Goal: Check status

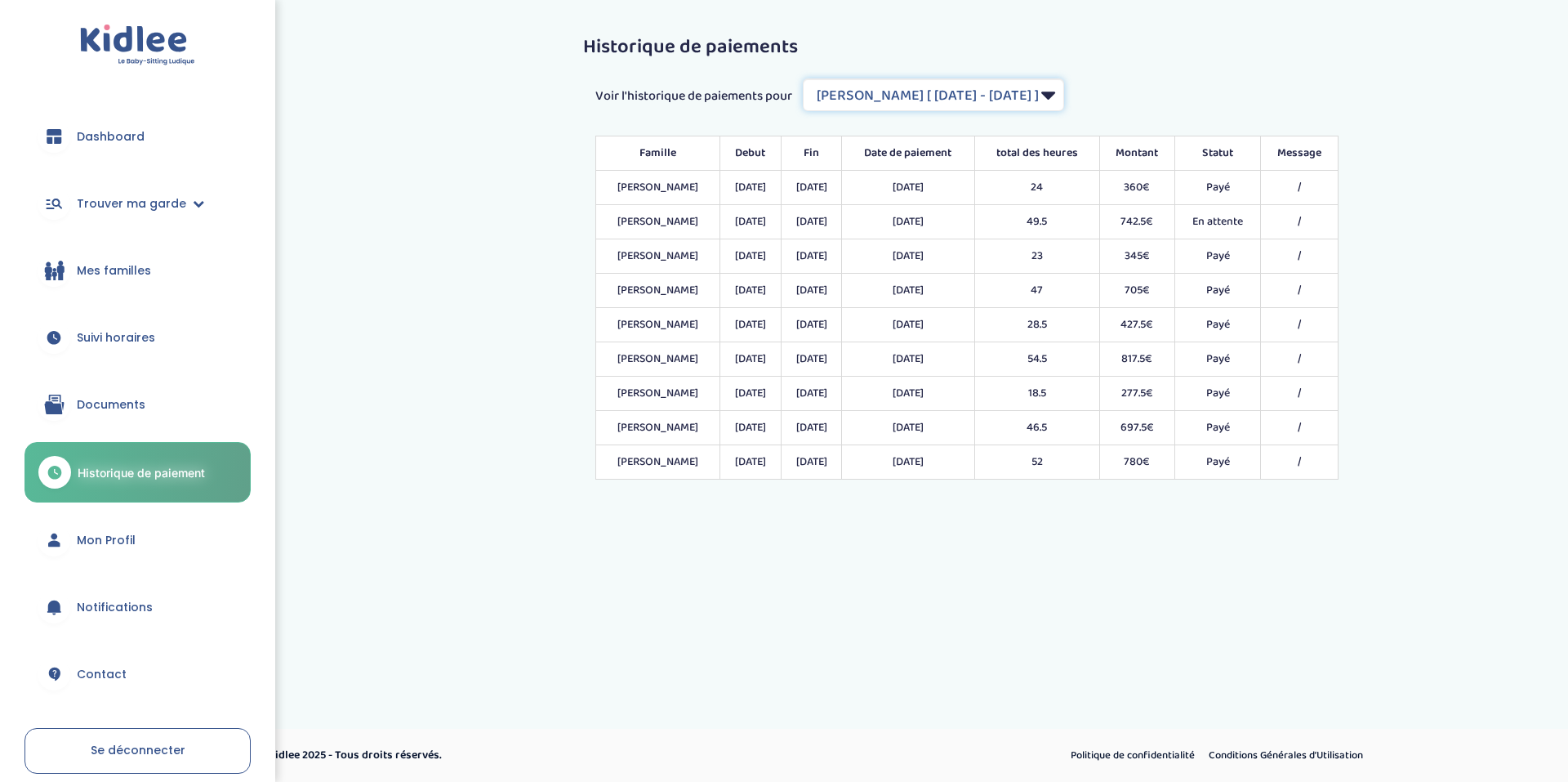
click at [1064, 93] on select "Filtrer par Contrat [PERSON_NAME] [ [DATE] - [DATE] ] [PERSON_NAME] [ [DATE] - …" at bounding box center [933, 95] width 261 height 33
select select "2105"
click at [804, 78] on select "Filtrer par Contrat [PERSON_NAME] [ [DATE] - [DATE] ] [PERSON_NAME] [ [DATE] - …" at bounding box center [933, 95] width 261 height 33
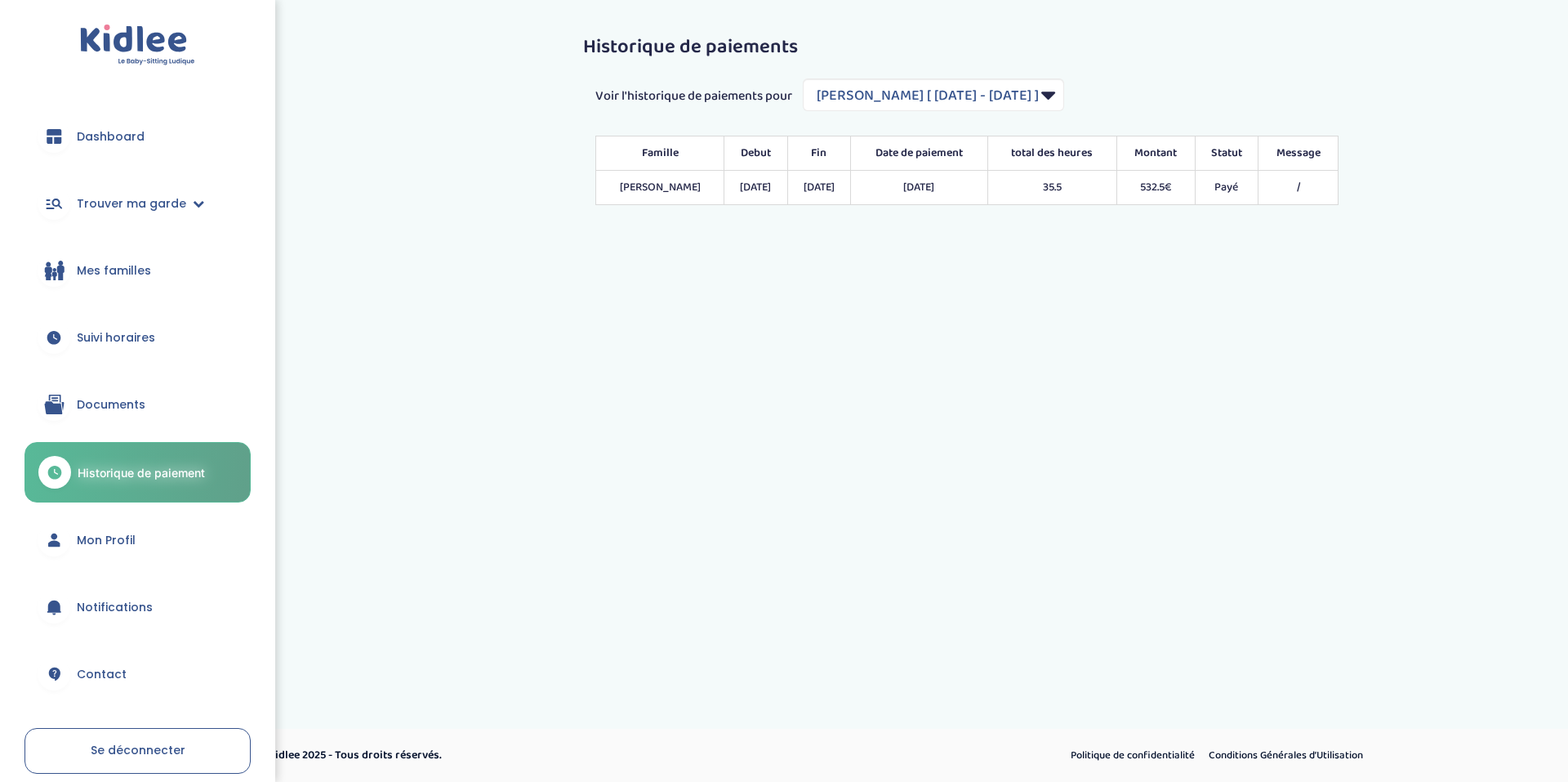
click at [156, 341] on link "Suivi horaires" at bounding box center [138, 337] width 226 height 59
click at [116, 331] on span "Suivi horaires" at bounding box center [116, 338] width 78 height 17
click at [121, 332] on span "Suivi horaires" at bounding box center [116, 338] width 78 height 17
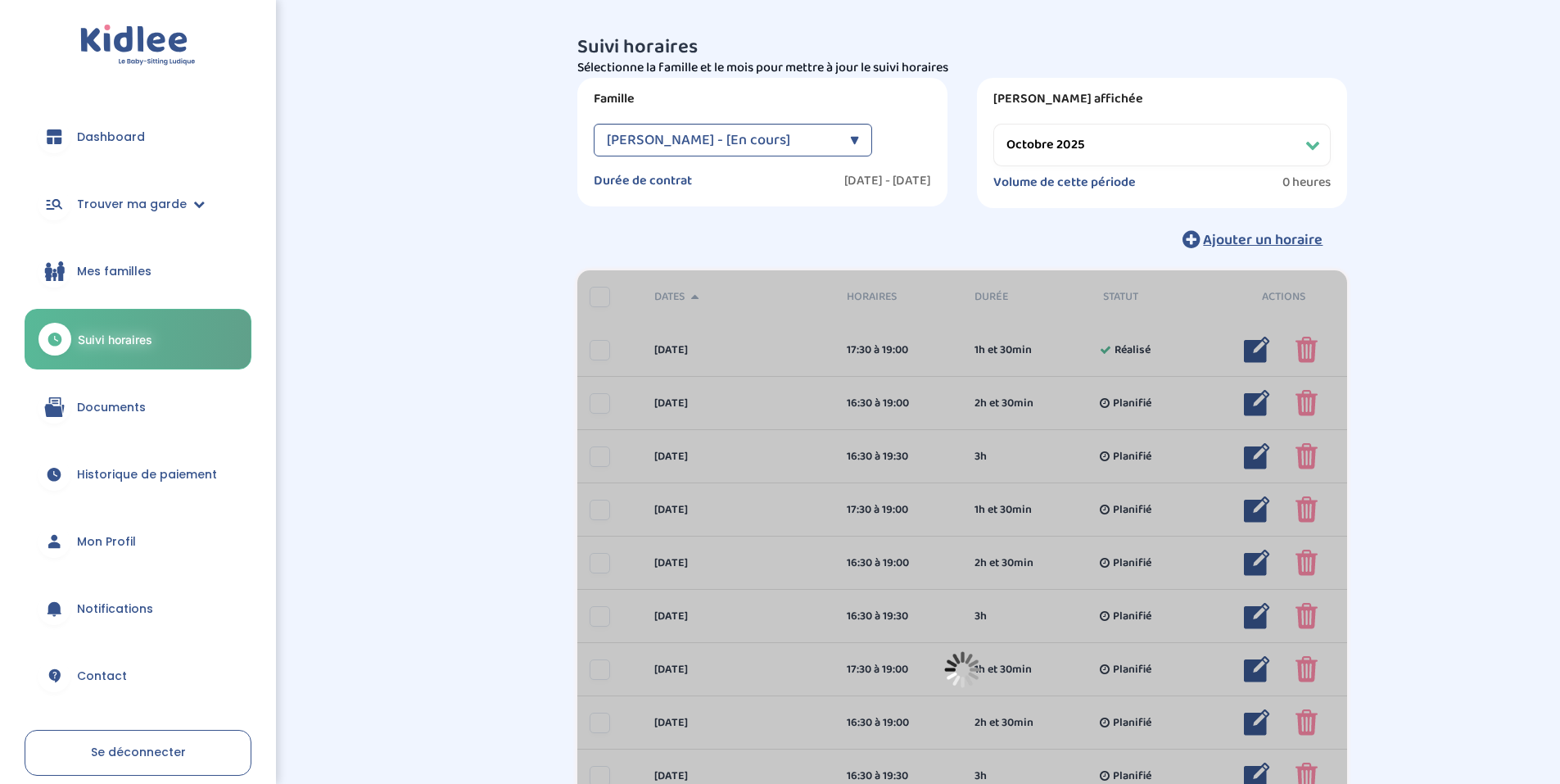
select select "octobre 2025"
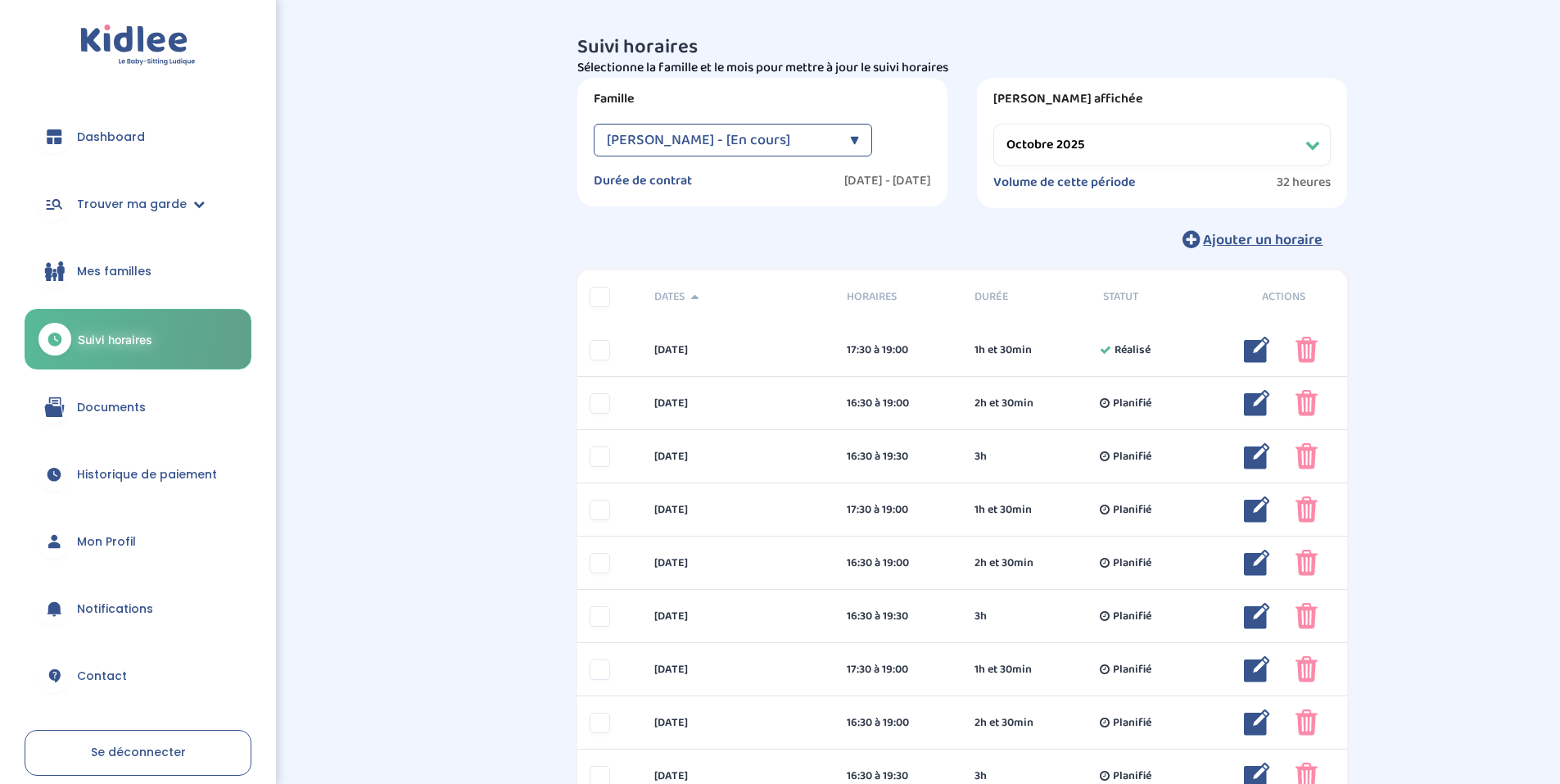
click at [442, 689] on div "Suivi horaires Besoin d'aide ? N6WBdyOEzMjadH6VbsfYZROw9mgWsBtBE1AYxZl0 Affiche…" at bounding box center [962, 574] width 1195 height 1098
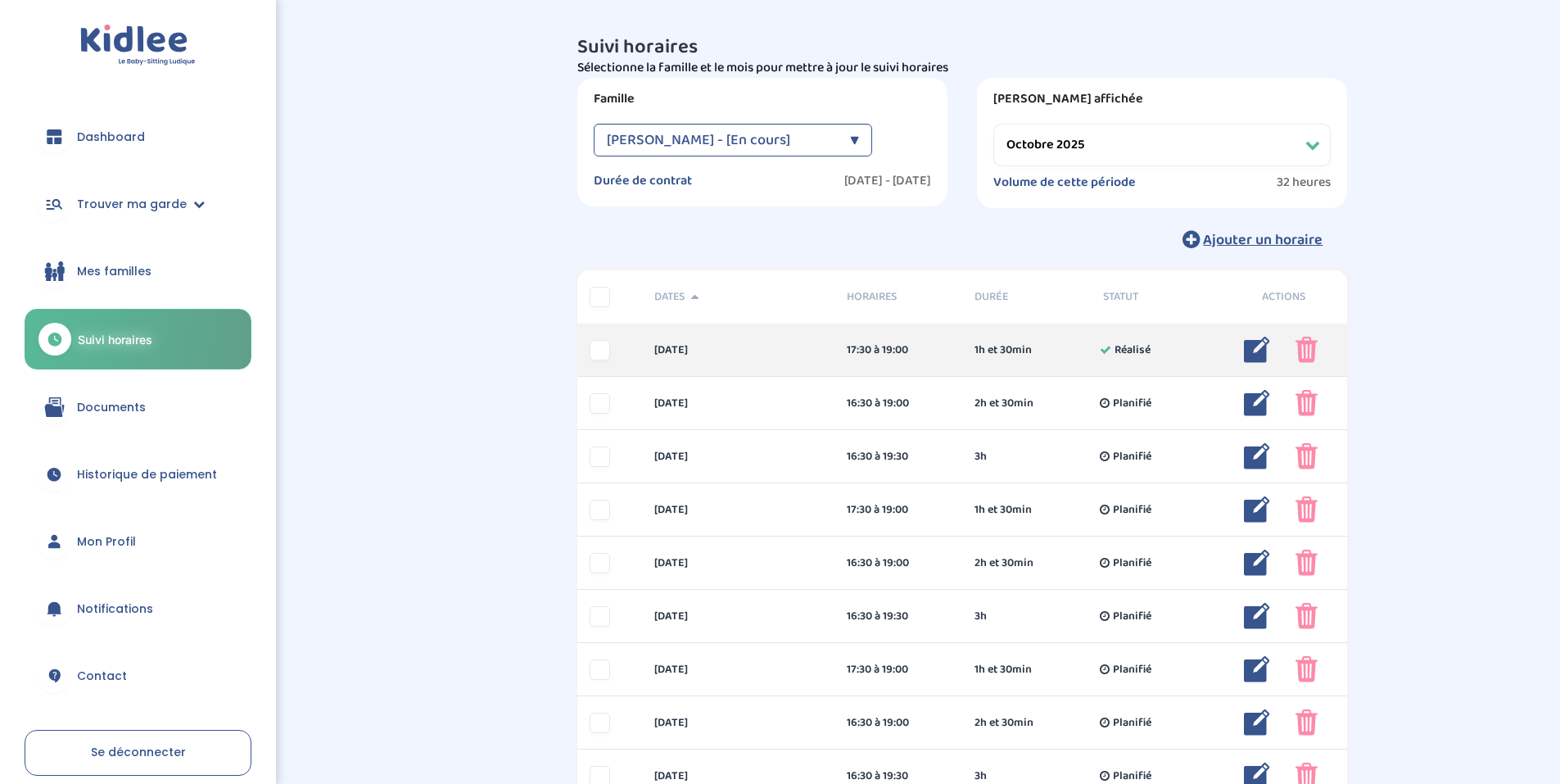
click at [598, 347] on div at bounding box center [599, 349] width 21 height 21
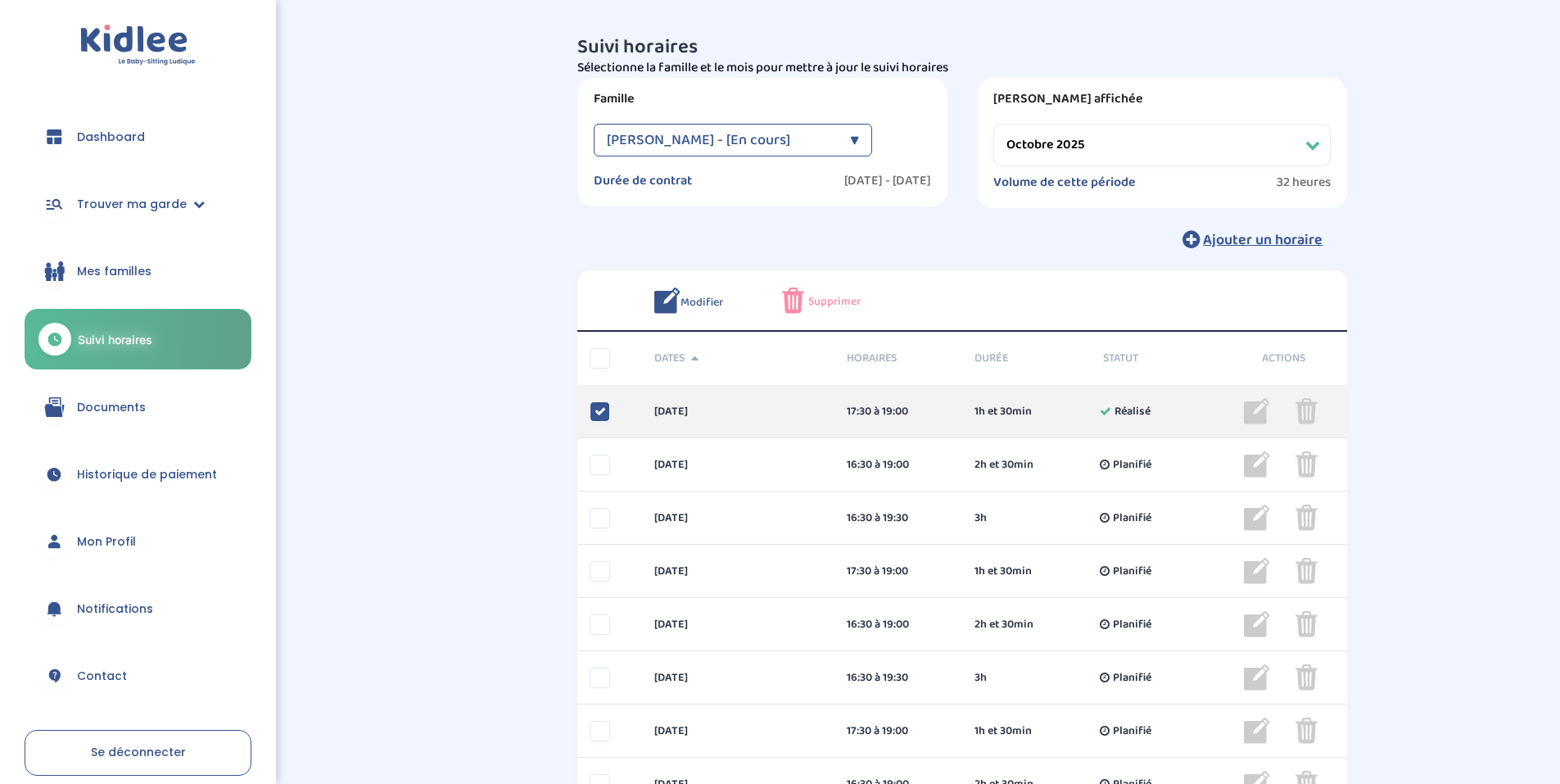
click at [596, 399] on div "mercredi 1 oct 17:30 à 19:00 1h et 30min Réalisé 1h et 30min Réalisé ... Modifi…" at bounding box center [962, 411] width 770 height 53
click at [595, 411] on icon at bounding box center [600, 411] width 12 height 12
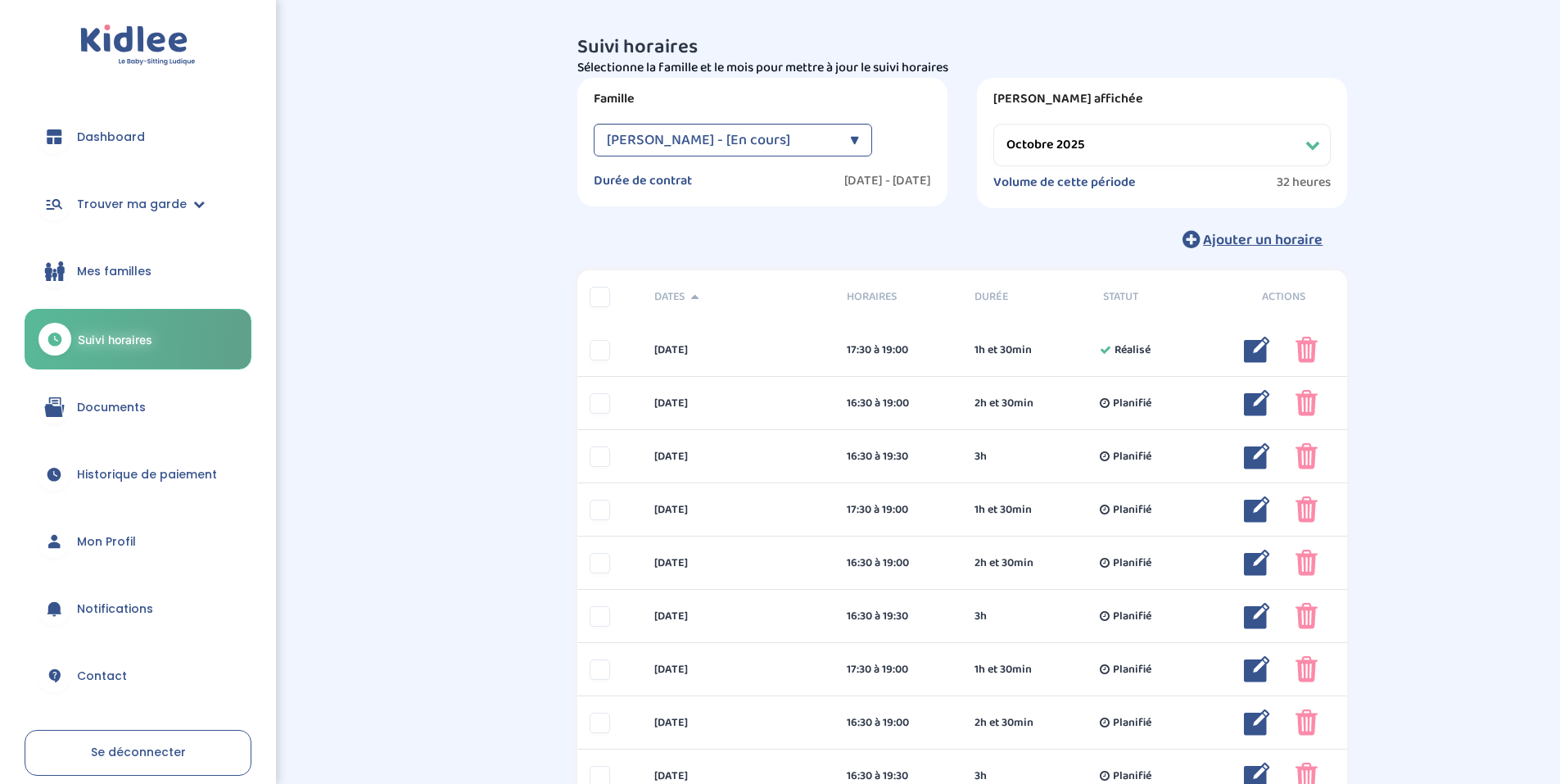
click at [389, 402] on div "Suivi horaires Besoin d'aide ? N6WBdyOEzMjadH6VbsfYZROw9mgWsBtBE1AYxZl0 Affiche…" at bounding box center [962, 574] width 1195 height 1098
